Goal: Navigation & Orientation: Find specific page/section

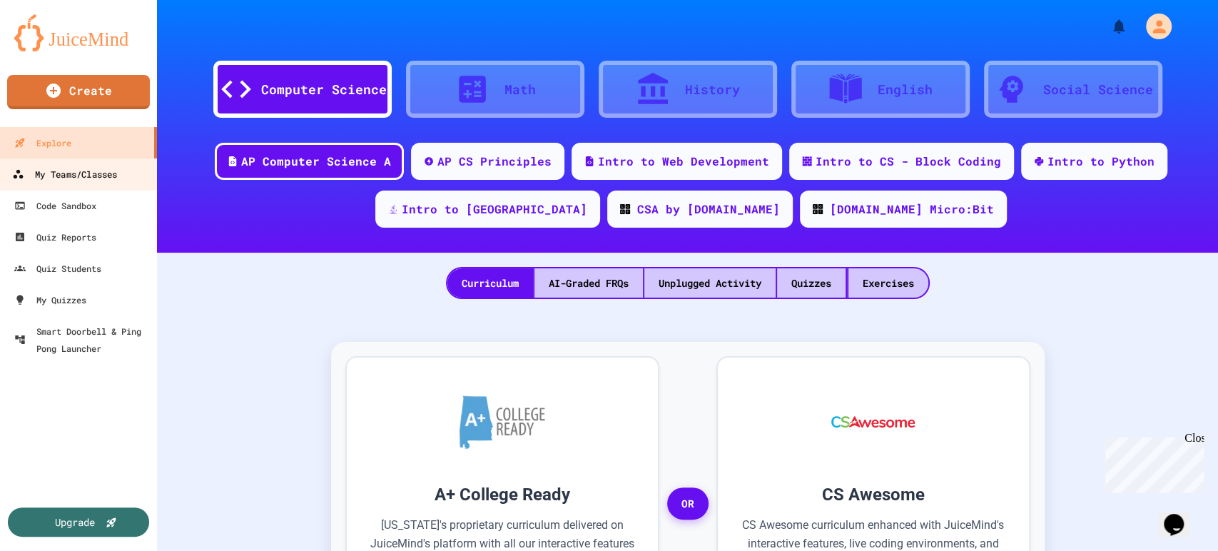
click at [111, 170] on div "My Teams/Classes" at bounding box center [64, 174] width 105 height 18
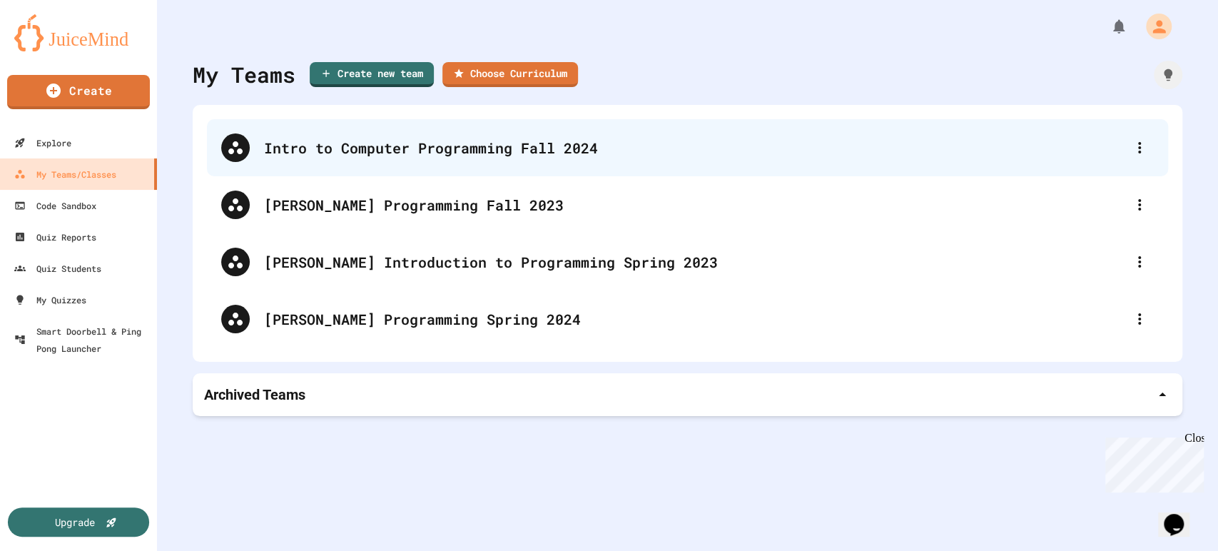
click at [484, 147] on div "Intro to Computer Programming Fall 2024" at bounding box center [694, 147] width 861 height 21
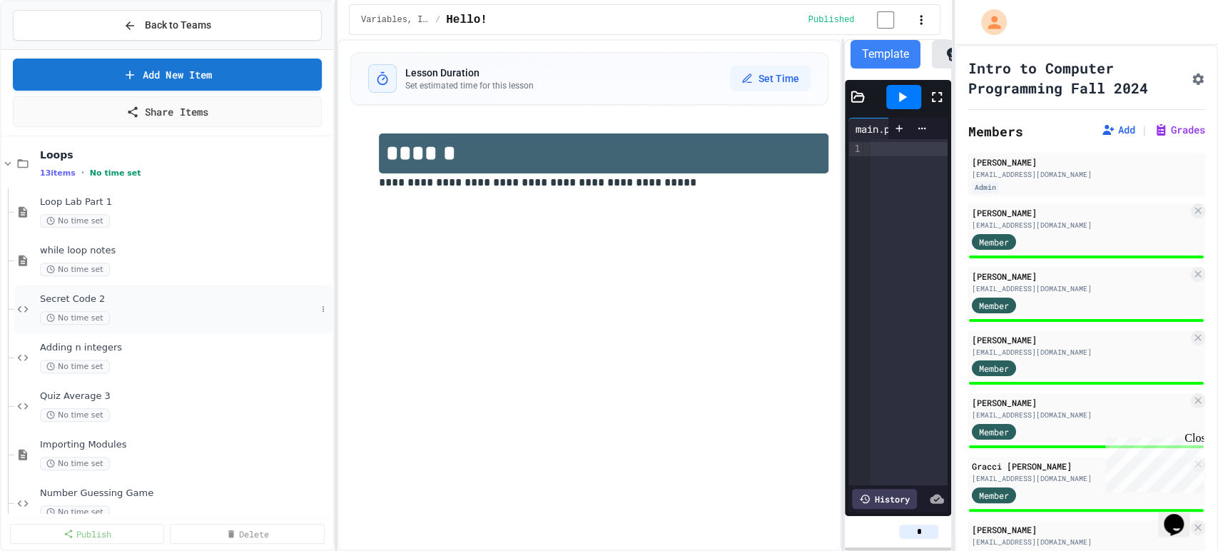
scroll to position [1036, 0]
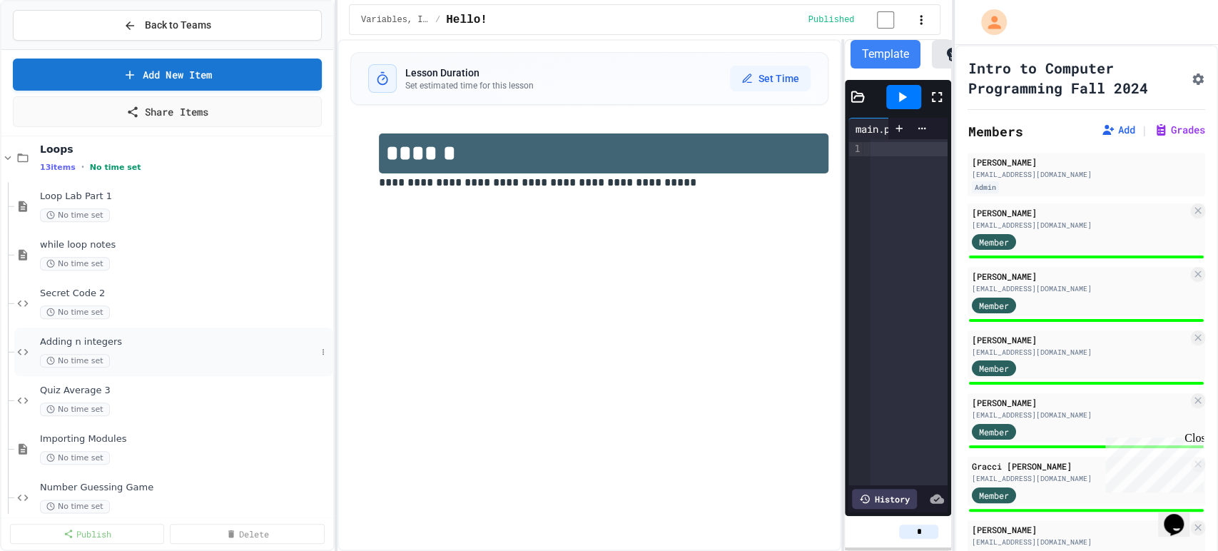
click at [88, 348] on div "Adding n integers No time set" at bounding box center [178, 351] width 276 height 31
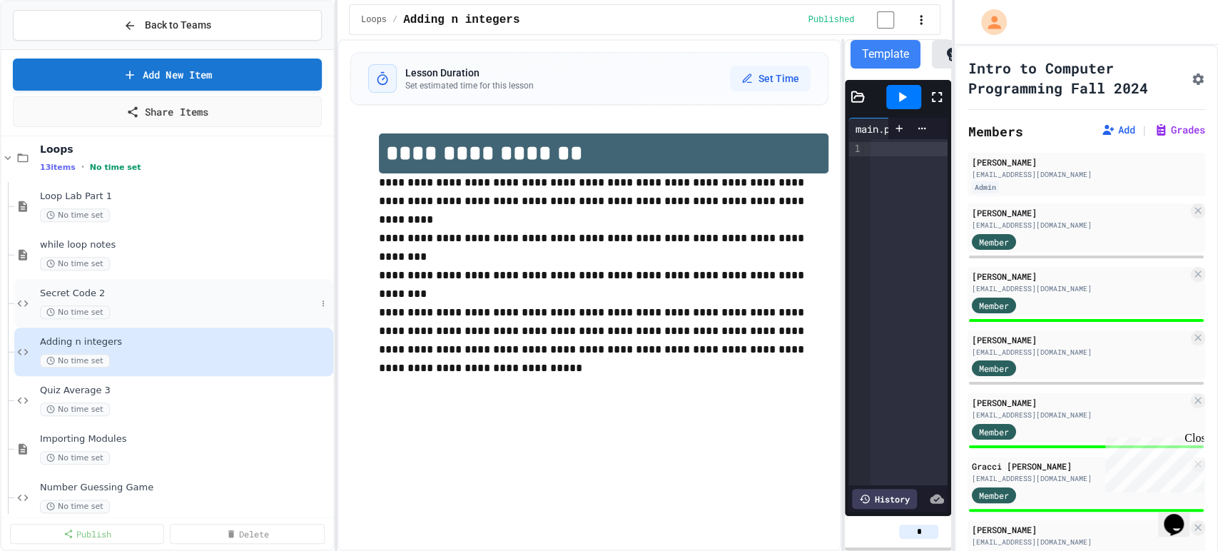
click at [86, 305] on span "No time set" at bounding box center [75, 312] width 70 height 14
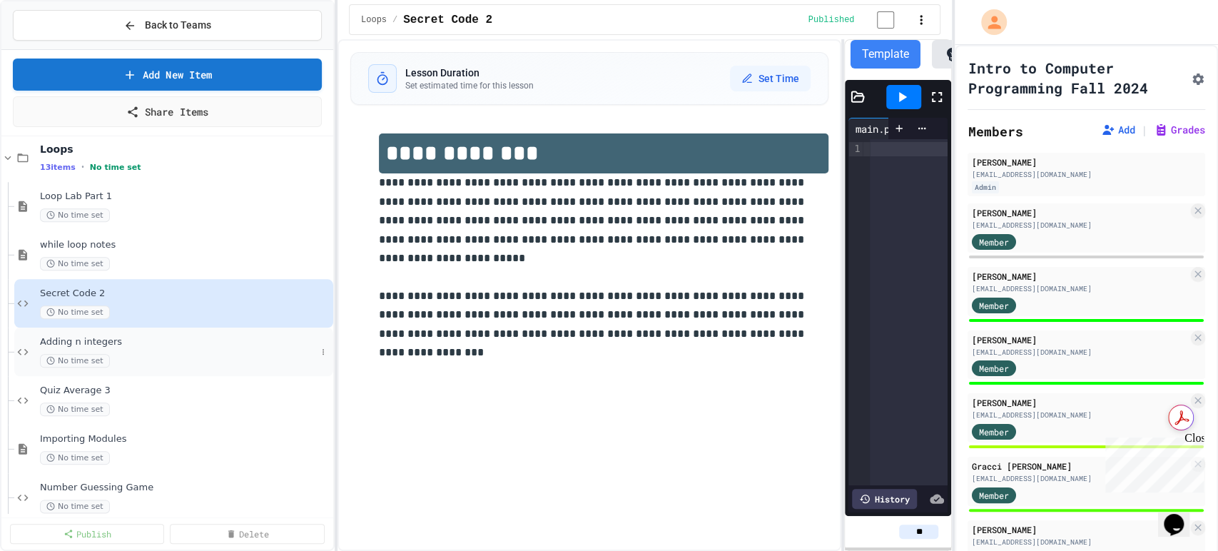
click at [72, 352] on div "Adding n integers No time set" at bounding box center [178, 351] width 276 height 31
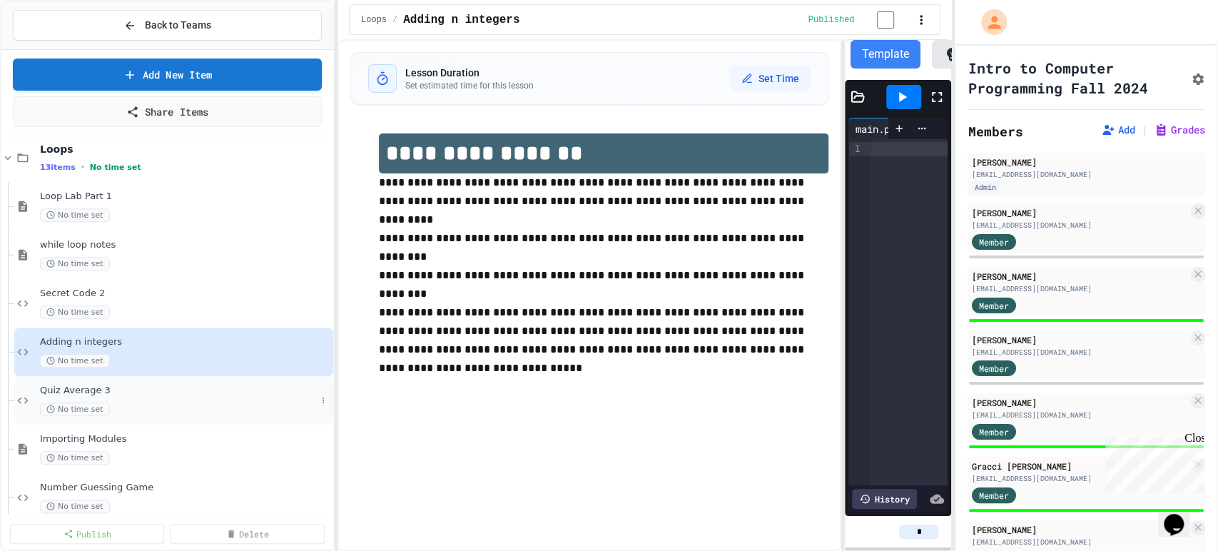
click at [114, 384] on span "Quiz Average 3" at bounding box center [178, 390] width 276 height 12
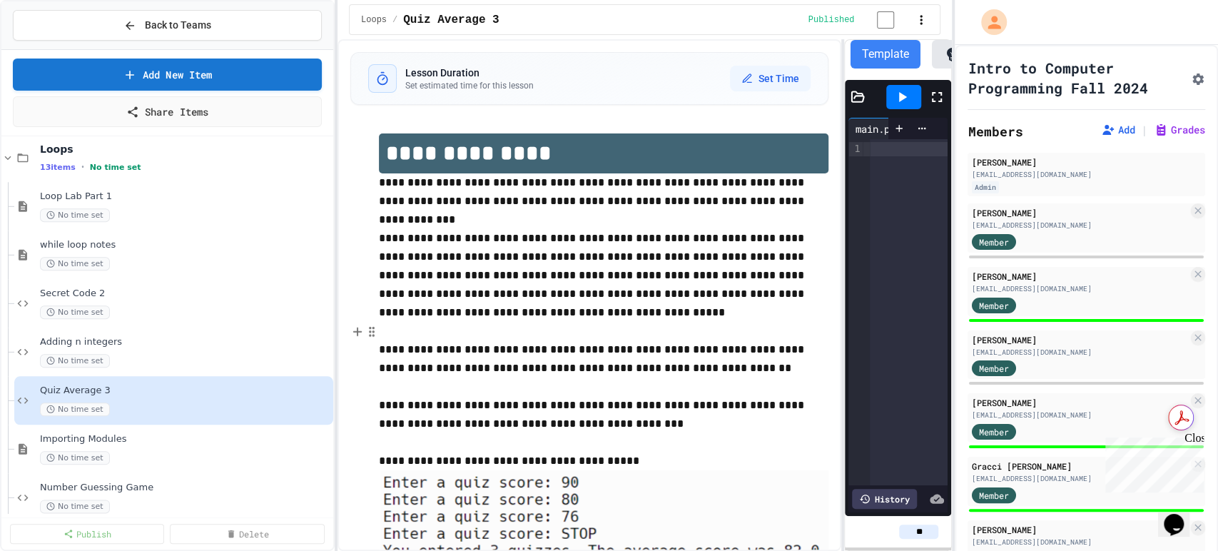
scroll to position [80, 0]
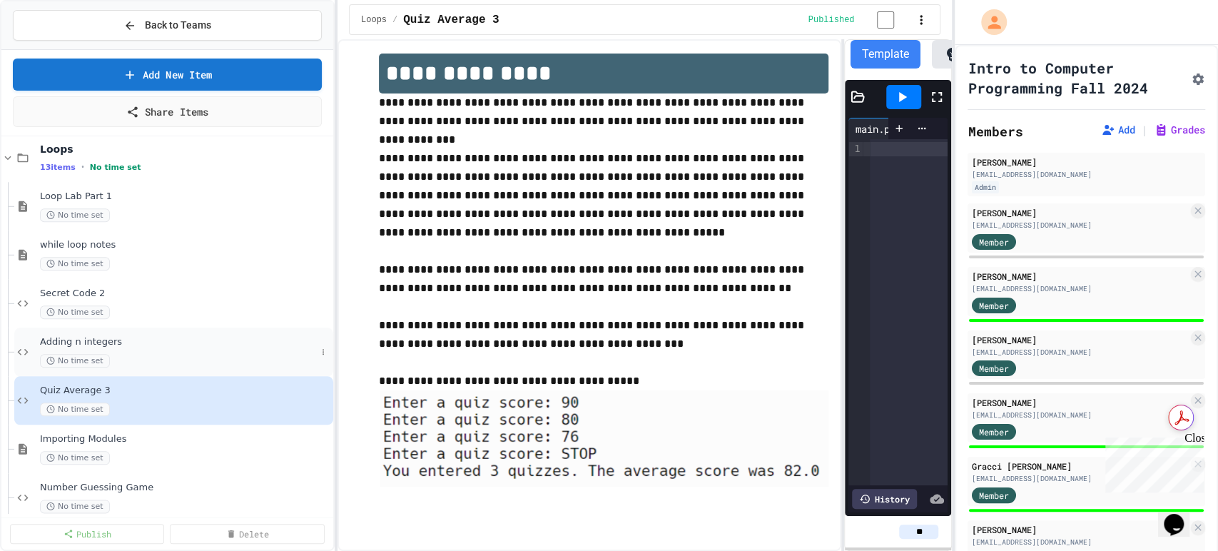
click at [169, 350] on div "Adding n integers No time set" at bounding box center [178, 351] width 276 height 31
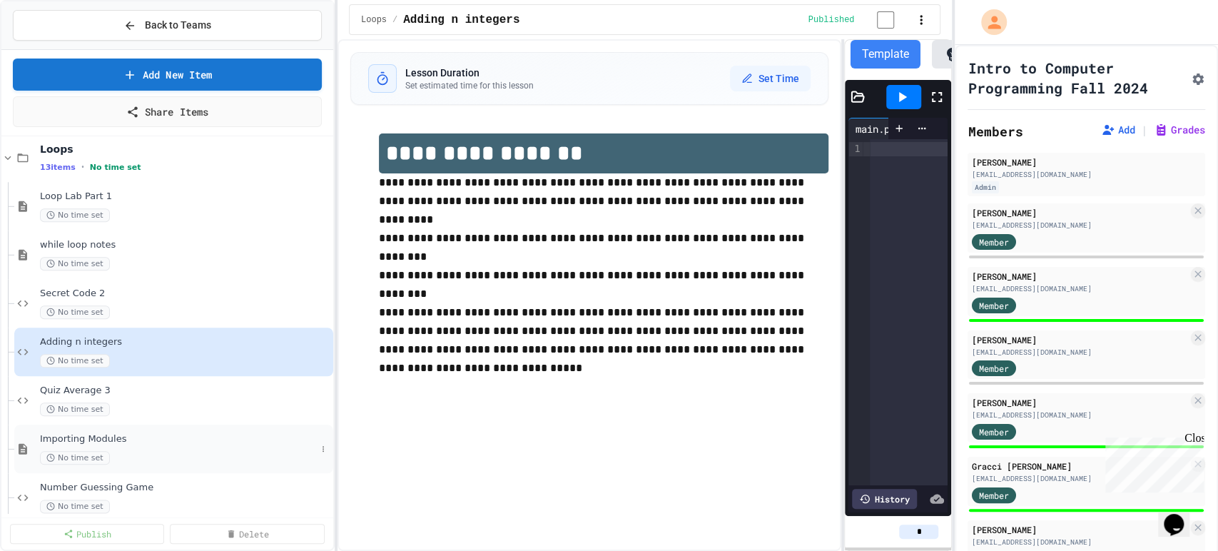
click at [208, 464] on div "Importing Modules No time set" at bounding box center [173, 448] width 319 height 49
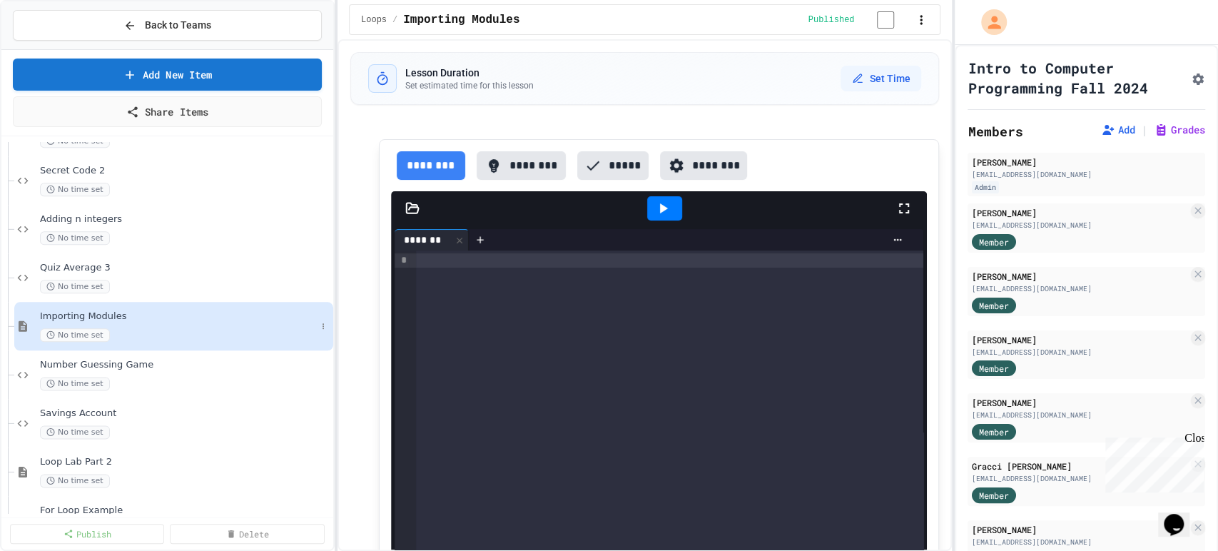
scroll to position [1160, 0]
click at [186, 262] on span "Quiz Average 3" at bounding box center [178, 266] width 276 height 12
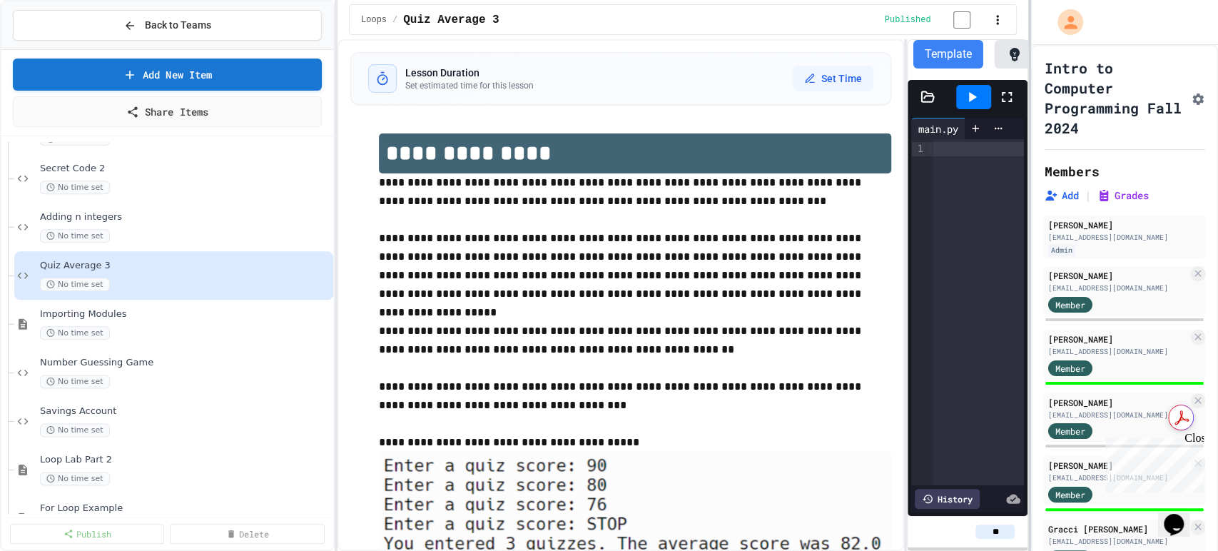
click at [1030, 221] on div at bounding box center [1029, 275] width 3 height 551
